Goal: Navigation & Orientation: Find specific page/section

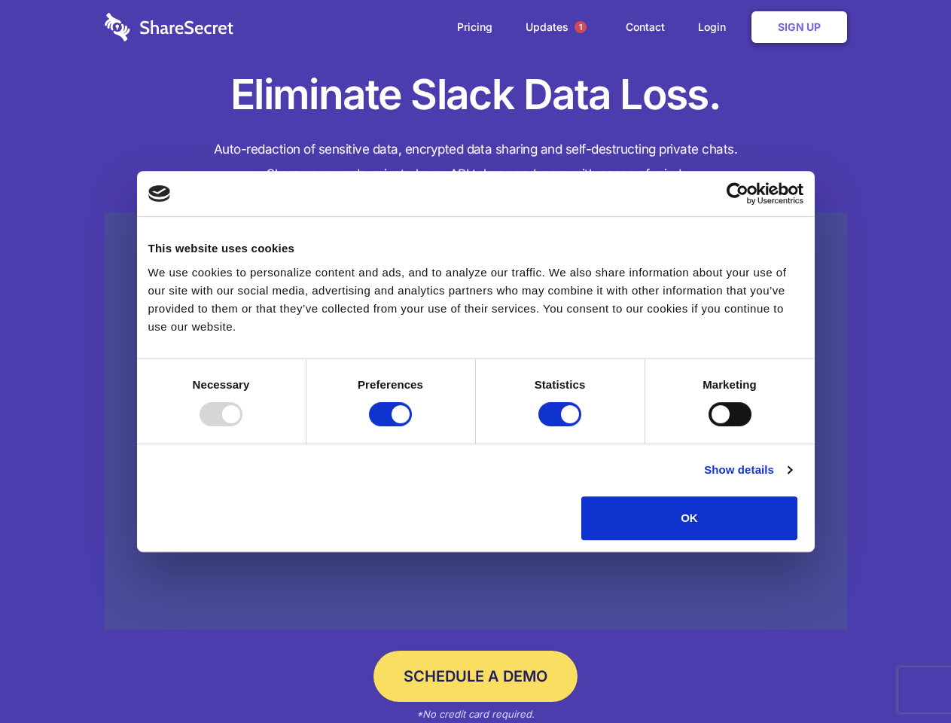
click at [242, 426] on div at bounding box center [221, 414] width 43 height 24
click at [412, 426] on input "Preferences" at bounding box center [390, 414] width 43 height 24
checkbox input "false"
click at [562, 426] on input "Statistics" at bounding box center [559, 414] width 43 height 24
checkbox input "false"
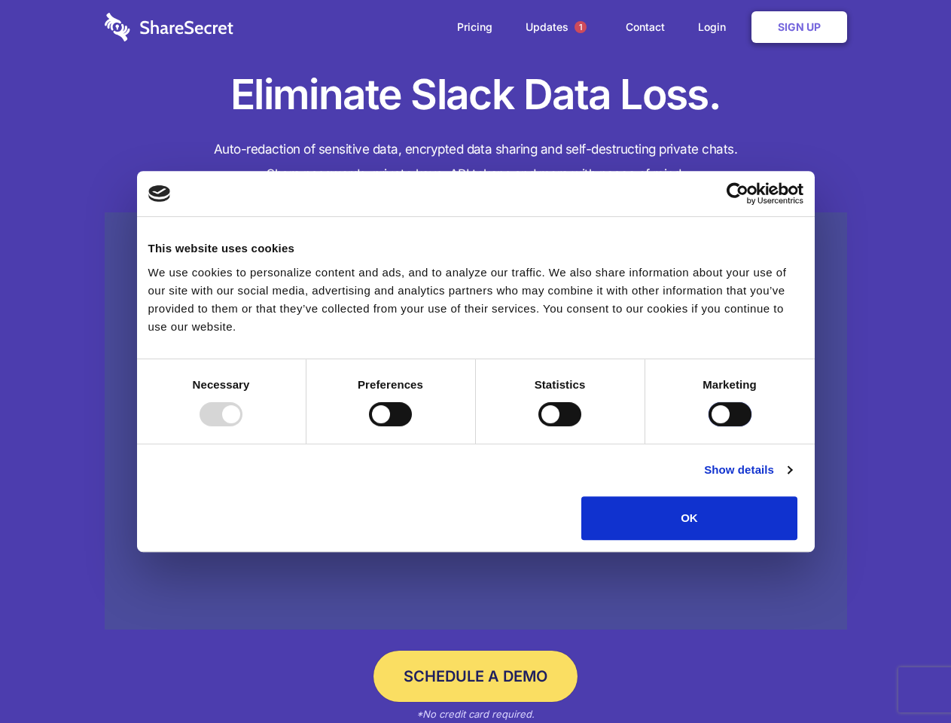
click at [708, 426] on input "Marketing" at bounding box center [729, 414] width 43 height 24
checkbox input "true"
click at [791, 479] on link "Show details" at bounding box center [747, 470] width 87 height 18
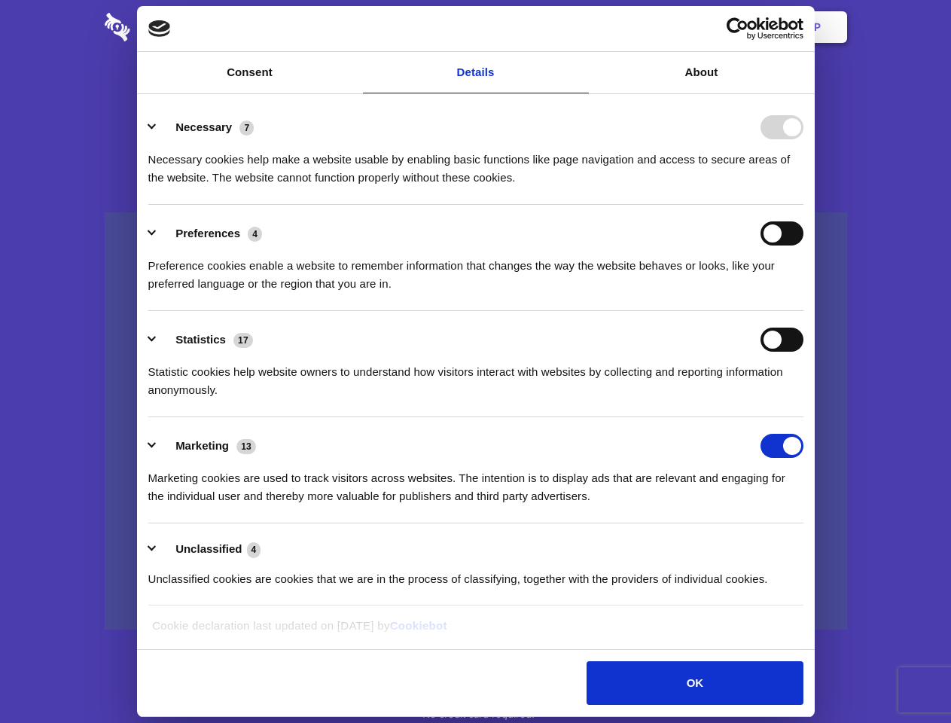
click at [803, 205] on li "Necessary 7 Necessary cookies help make a website usable by enabling basic func…" at bounding box center [475, 152] width 655 height 106
click at [580, 27] on span "1" at bounding box center [580, 27] width 12 height 12
